Goal: Navigation & Orientation: Find specific page/section

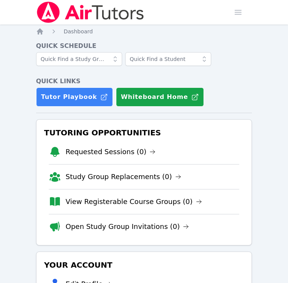
scroll to position [140, 0]
